Goal: Transaction & Acquisition: Purchase product/service

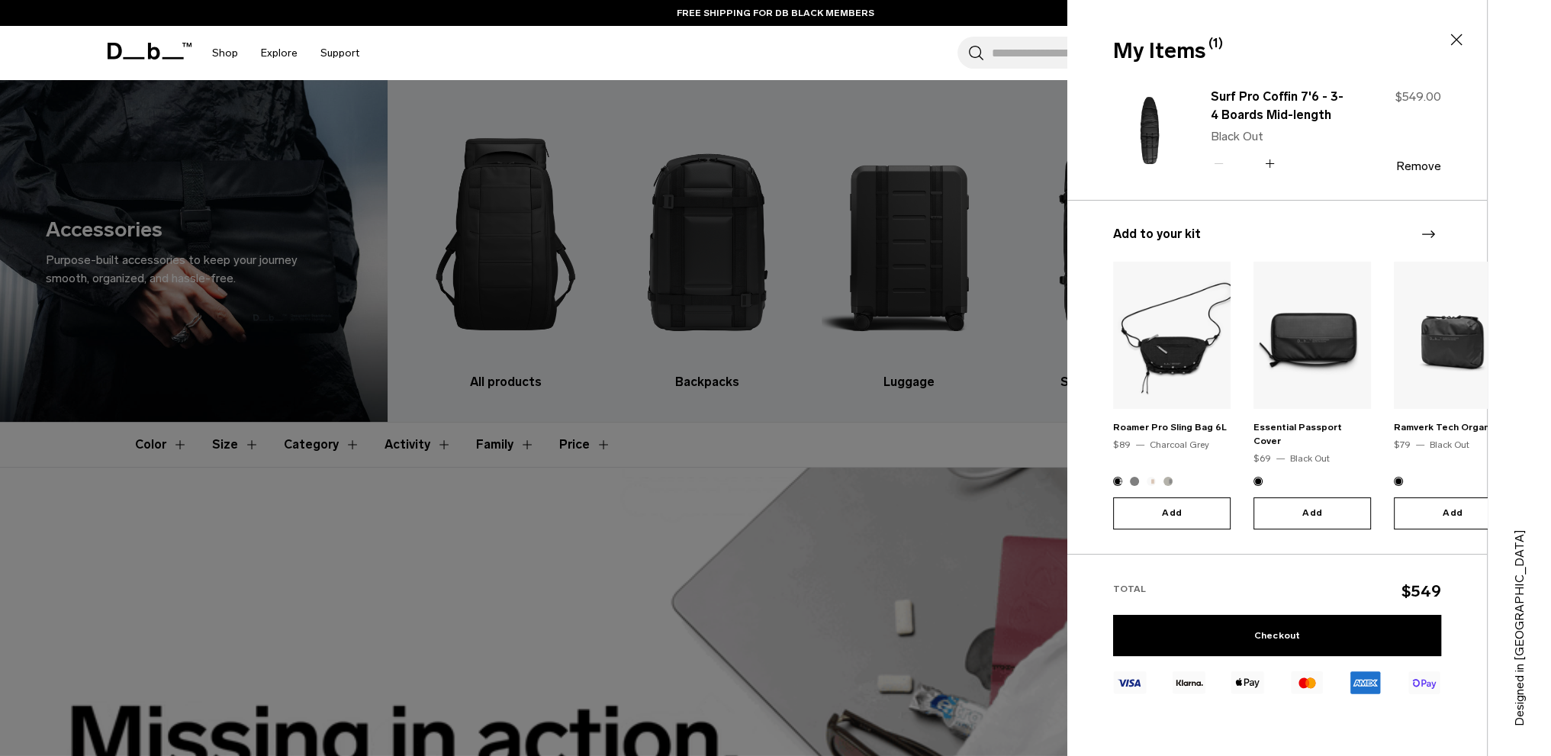
click at [580, 48] on div "Search for Bags, Luggage... Search Close Trending Products All Products Hugger …" at bounding box center [911, 53] width 1080 height 54
click at [1457, 37] on icon at bounding box center [1457, 40] width 18 height 18
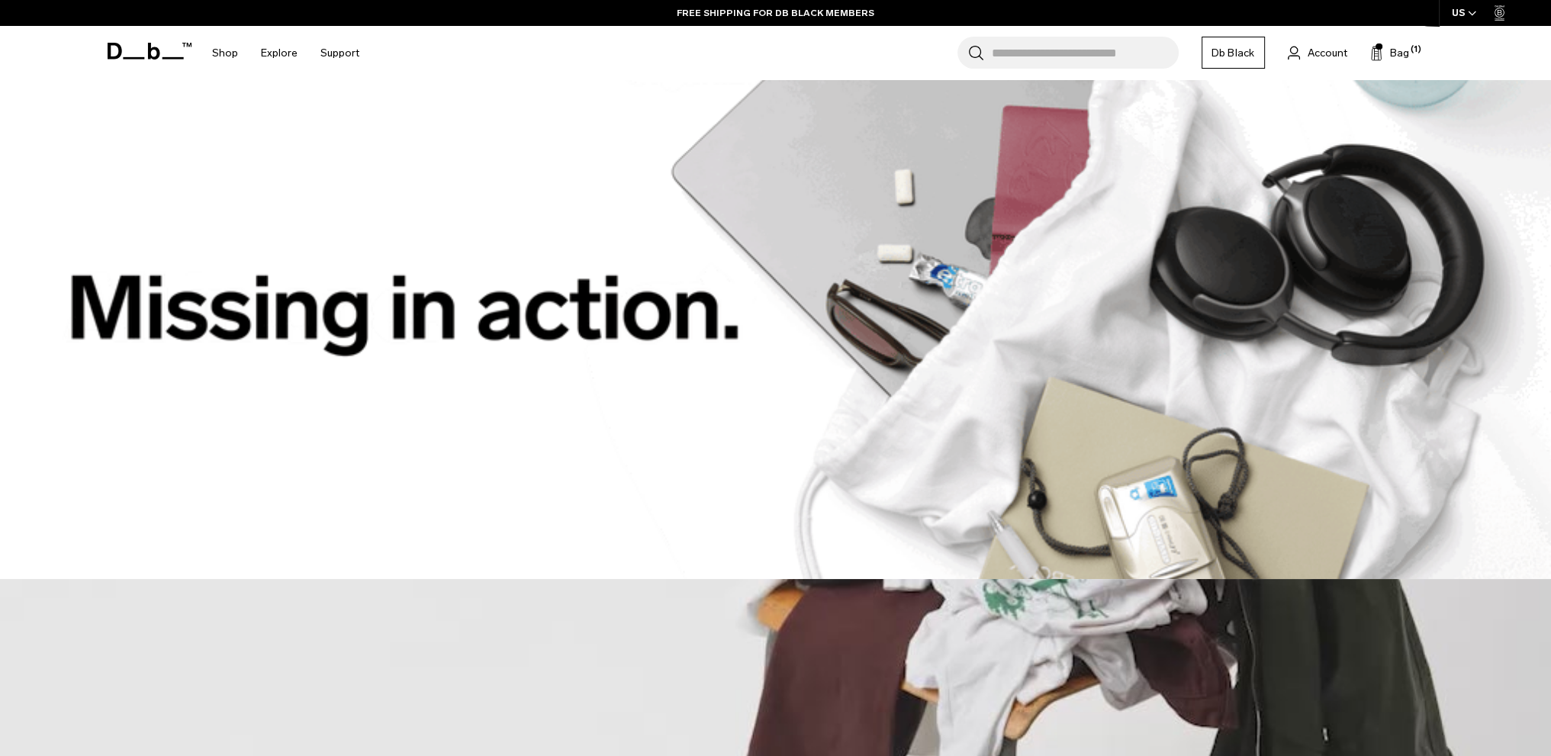
scroll to position [305, 0]
